Goal: Task Accomplishment & Management: Use online tool/utility

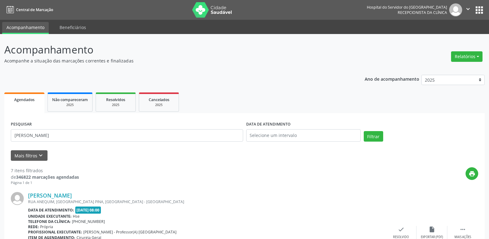
scroll to position [180, 0]
click at [471, 56] on button "Relatórios" at bounding box center [466, 56] width 31 height 10
click at [442, 68] on link "Agendamentos" at bounding box center [450, 69] width 66 height 9
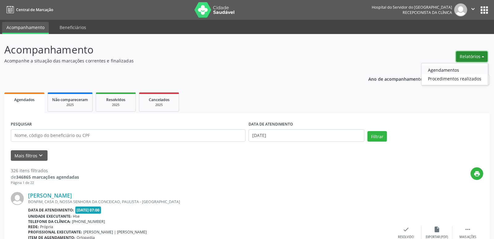
select select "8"
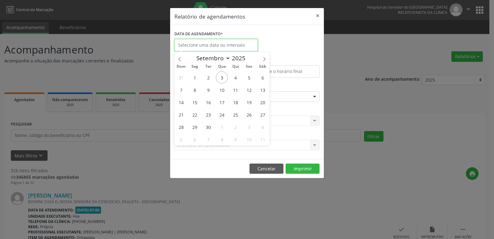
click at [229, 46] on input "text" at bounding box center [215, 45] width 83 height 12
click at [237, 80] on span "4" at bounding box center [235, 77] width 12 height 12
type input "04/09/2025"
click at [237, 80] on span "4" at bounding box center [235, 77] width 12 height 12
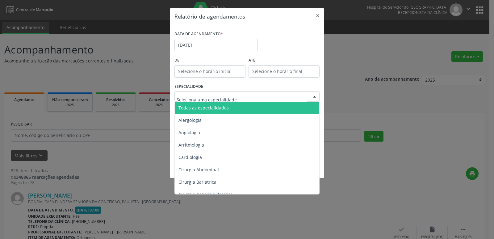
click at [281, 95] on div at bounding box center [246, 96] width 145 height 10
click at [274, 108] on span "Todas as especialidades" at bounding box center [247, 108] width 145 height 12
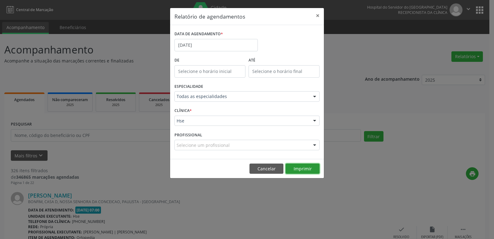
click at [304, 166] on button "Imprimir" at bounding box center [302, 168] width 34 height 10
